Goal: Complete application form: Complete application form

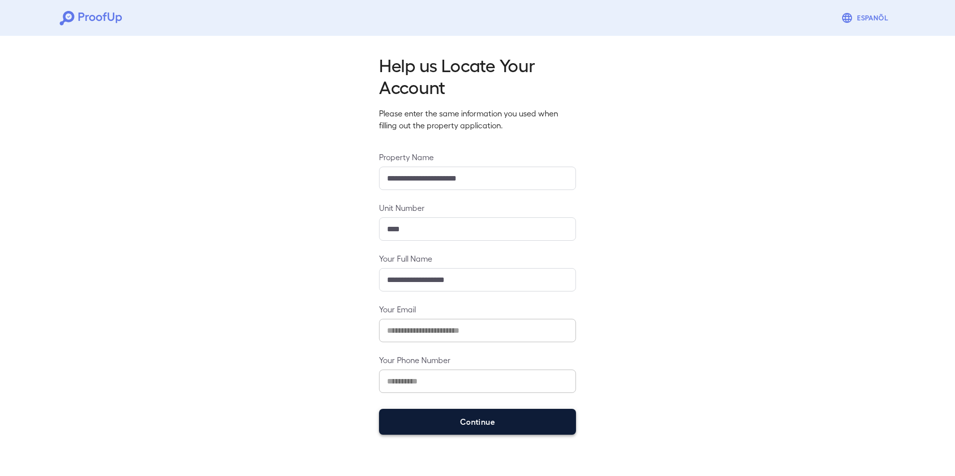
click at [434, 418] on button "Continue" at bounding box center [477, 422] width 197 height 26
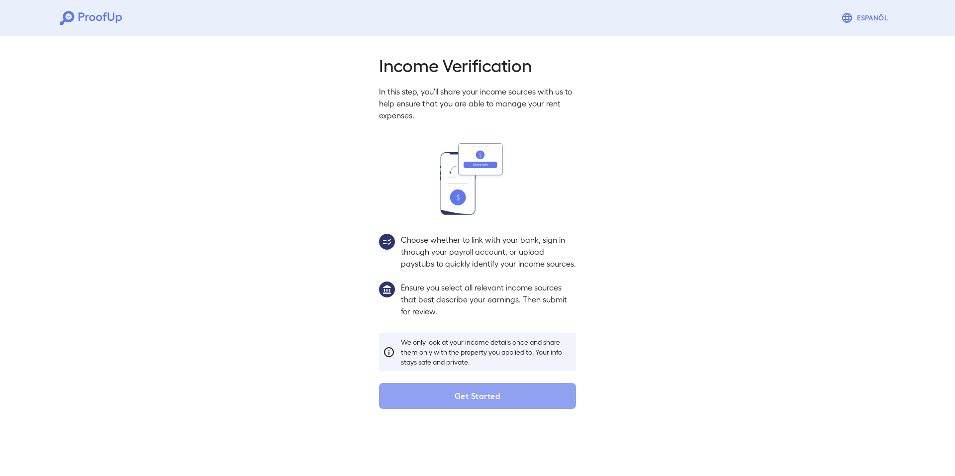
click at [482, 399] on button "Get Started" at bounding box center [477, 396] width 197 height 26
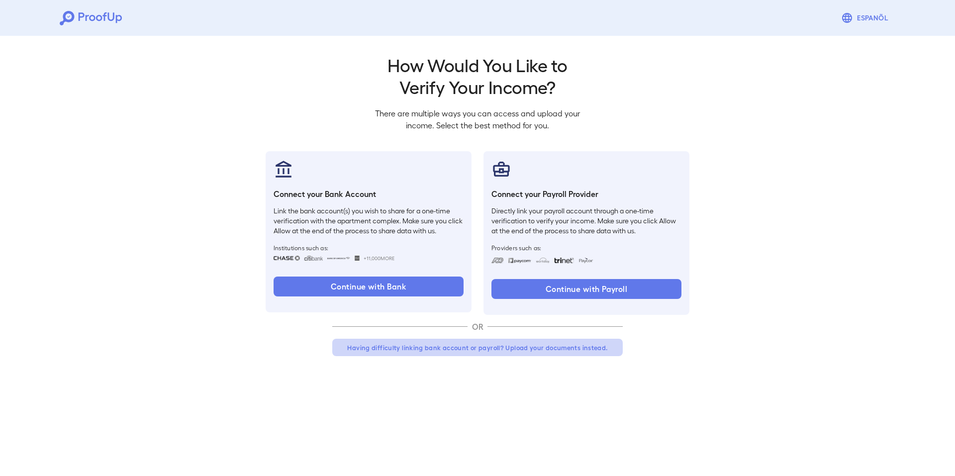
click at [519, 344] on button "Having difficulty linking bank account or payroll? Upload your documents instea…" at bounding box center [477, 348] width 290 height 18
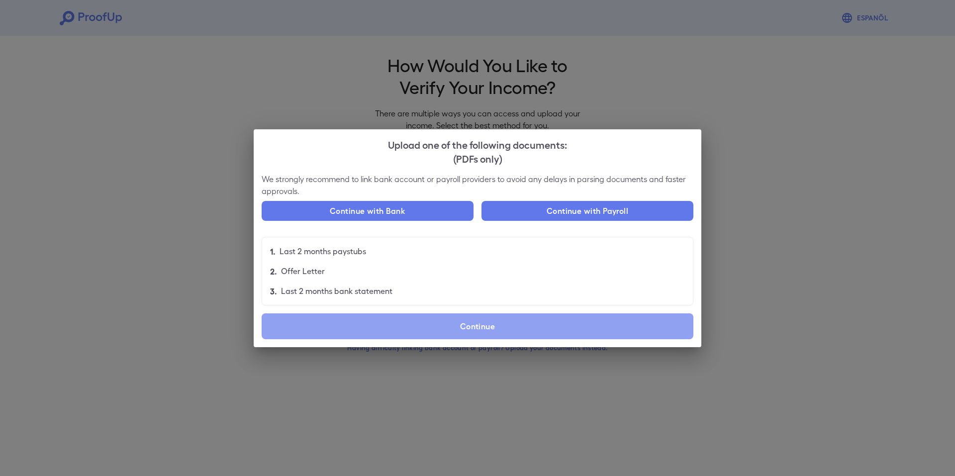
drag, startPoint x: 455, startPoint y: 314, endPoint x: 455, endPoint y: 319, distance: 5.0
click at [456, 317] on label "Continue" at bounding box center [478, 326] width 432 height 26
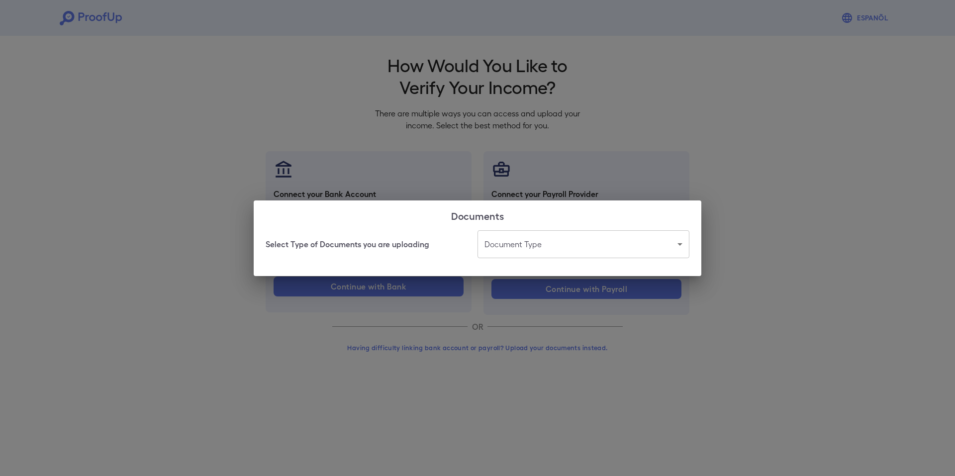
click at [575, 242] on body "Espanõl Go back How Would You Like to Verify Your Income? There are multiple wa…" at bounding box center [477, 190] width 955 height 380
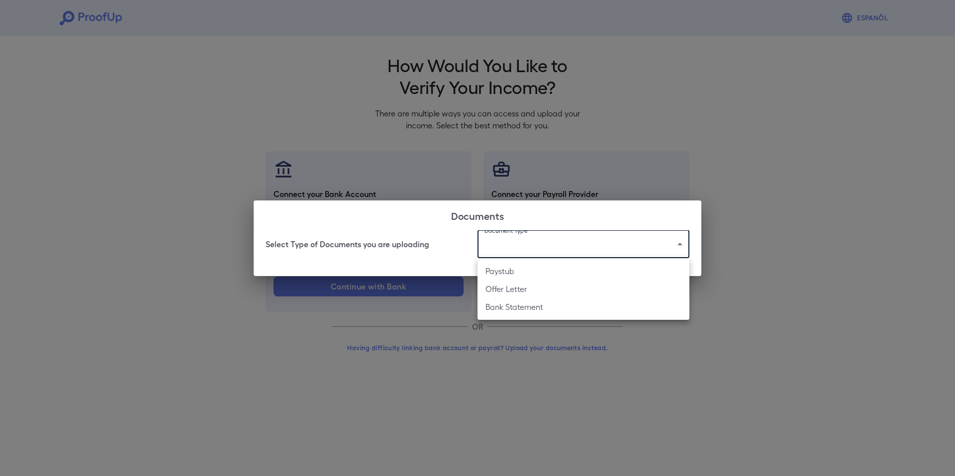
click at [520, 304] on li "Bank Statement" at bounding box center [583, 307] width 212 height 18
type input "**********"
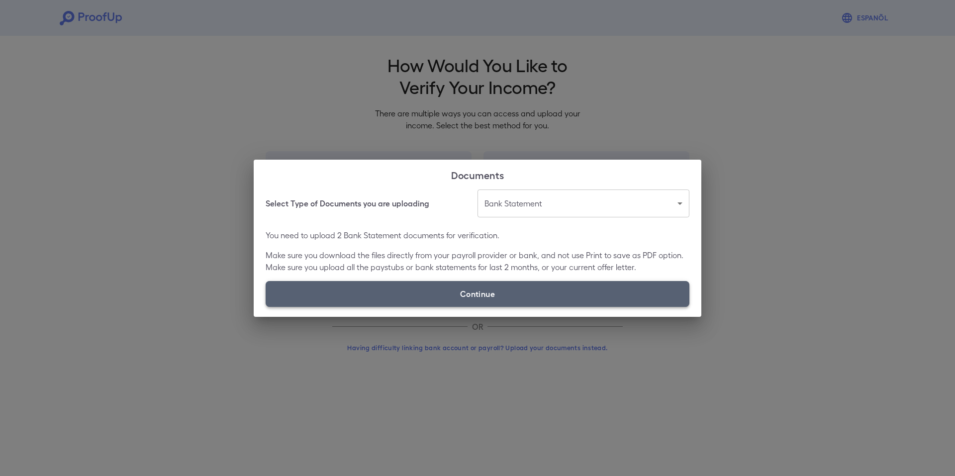
click at [500, 294] on label "Continue" at bounding box center [478, 294] width 424 height 26
click at [266, 306] on input "Continue" at bounding box center [266, 306] width 0 height 0
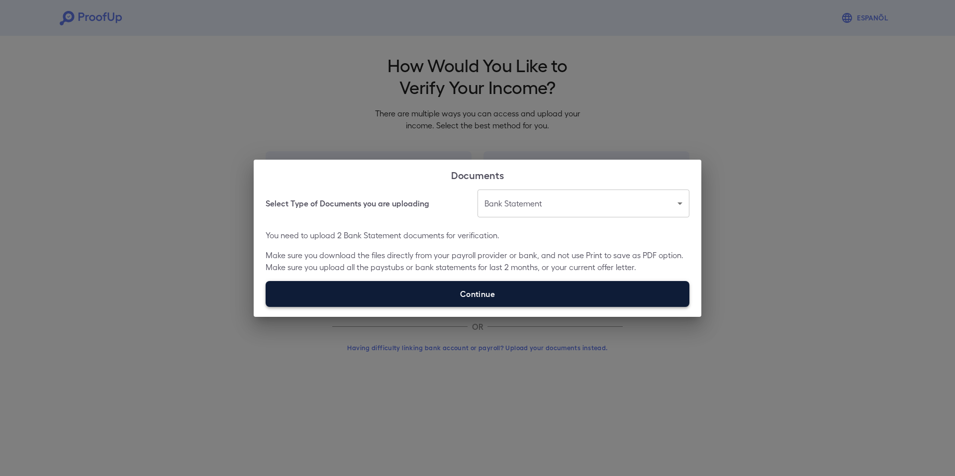
type input "**********"
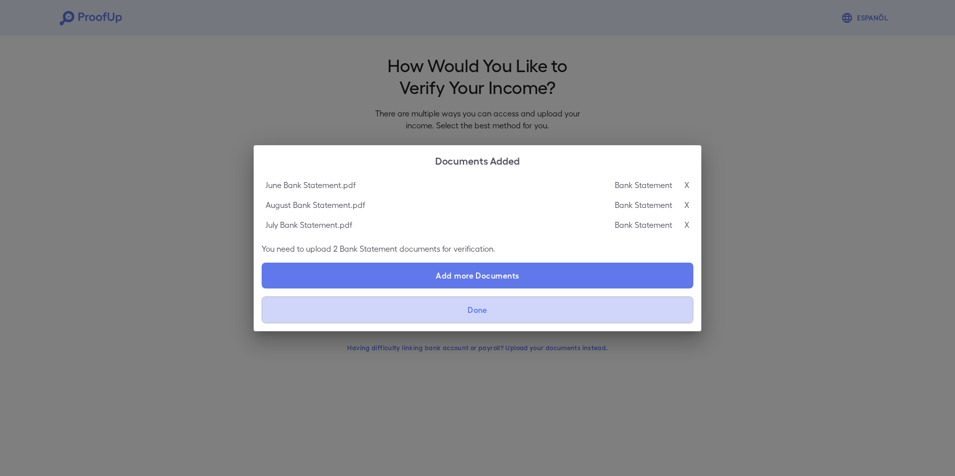
click at [511, 307] on button "Done" at bounding box center [478, 309] width 432 height 27
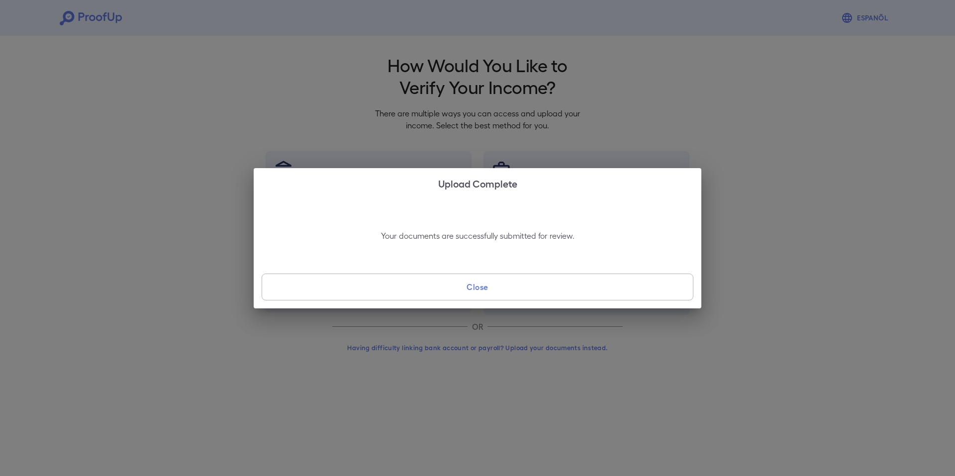
drag, startPoint x: 427, startPoint y: 282, endPoint x: 414, endPoint y: 297, distance: 20.1
click at [423, 282] on button "Close" at bounding box center [478, 287] width 432 height 27
